Goal: Navigation & Orientation: Find specific page/section

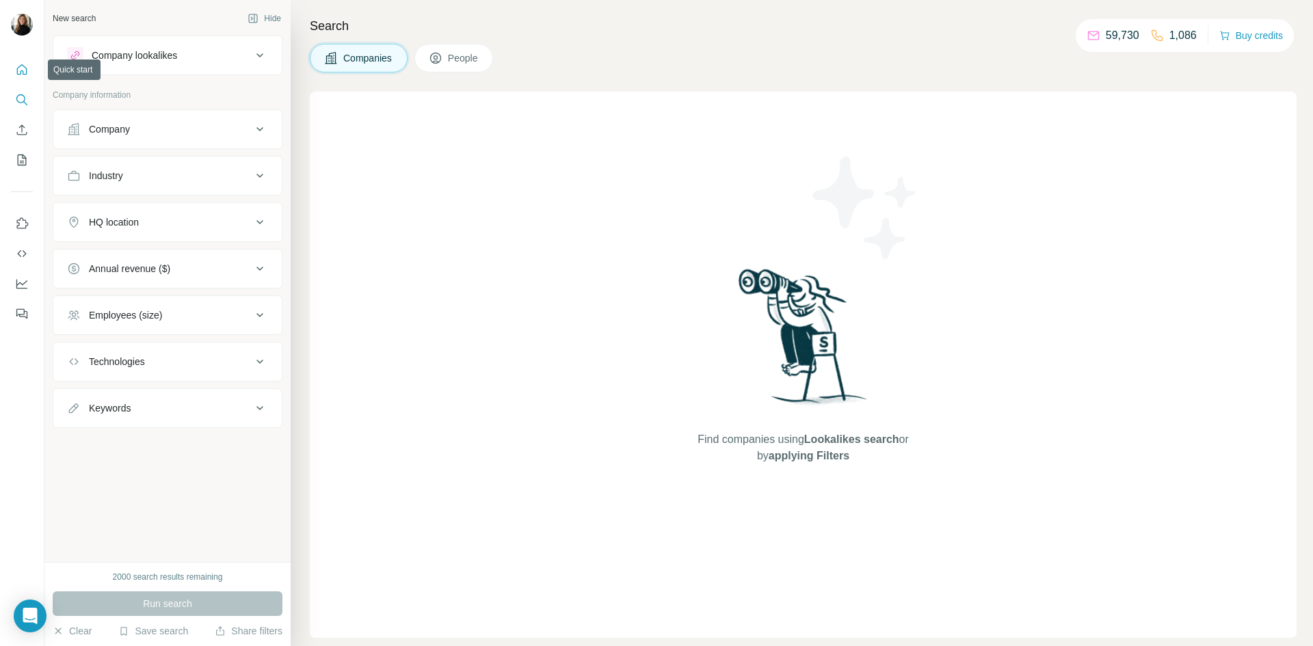
click at [18, 70] on icon "Quick start" at bounding box center [22, 69] width 10 height 10
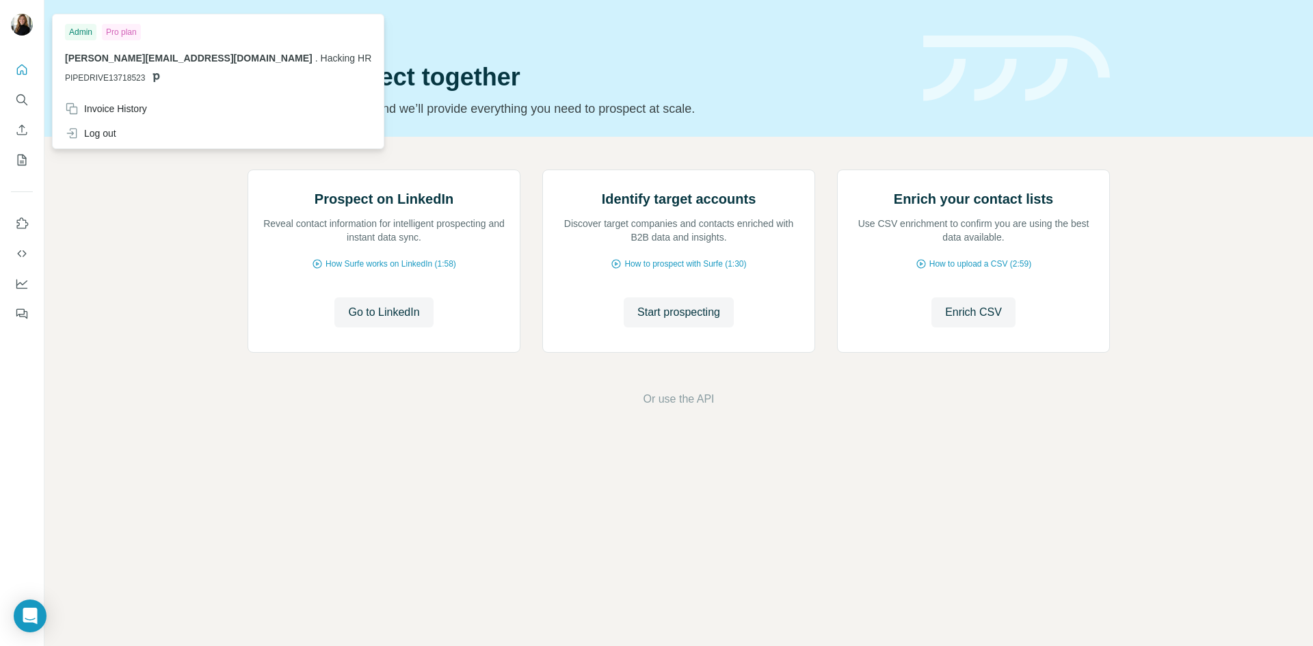
click at [25, 23] on img at bounding box center [22, 25] width 22 height 22
click at [75, 35] on div "Admin" at bounding box center [80, 32] width 31 height 16
click at [21, 72] on icon "Quick start" at bounding box center [22, 69] width 10 height 10
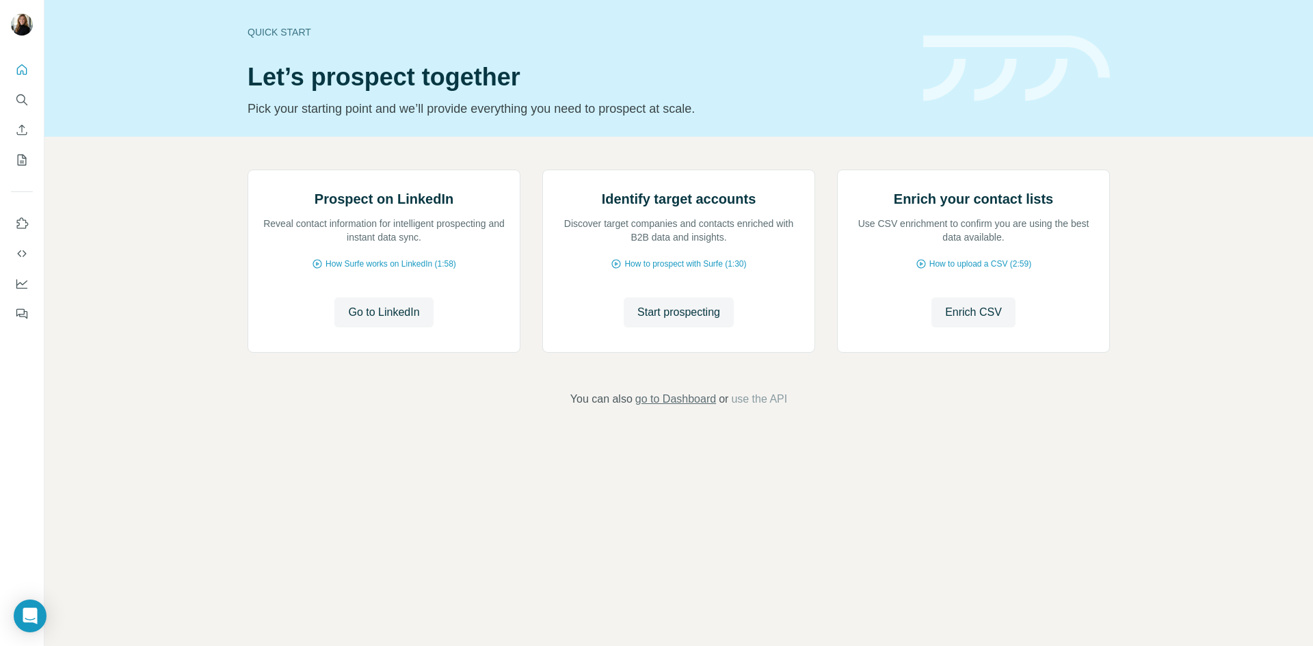
click at [689, 408] on span "go to Dashboard" at bounding box center [675, 399] width 81 height 16
click at [20, 280] on icon "Dashboard" at bounding box center [22, 284] width 14 height 14
